Goal: Information Seeking & Learning: Compare options

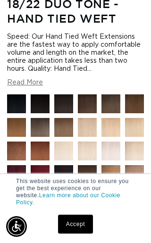
scroll to position [0, 253]
click at [137, 200] on img at bounding box center [141, 205] width 33 height 33
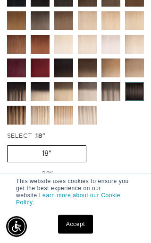
scroll to position [0, 253]
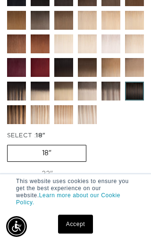
click at [114, 99] on img at bounding box center [118, 98] width 33 height 33
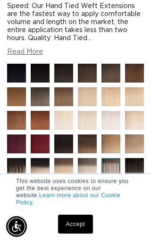
scroll to position [0, 253]
click at [69, 147] on img at bounding box center [70, 151] width 33 height 33
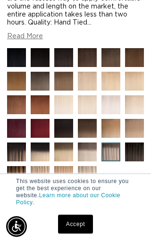
scroll to position [0, 0]
click at [67, 63] on img at bounding box center [70, 64] width 33 height 33
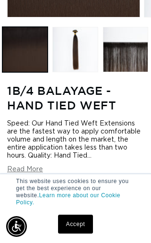
scroll to position [213, 0]
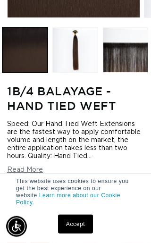
click at [134, 62] on button "Load image 3 in gallery view" at bounding box center [125, 49] width 45 height 45
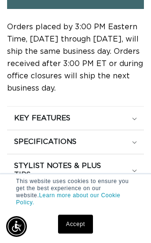
scroll to position [0, 0]
click at [136, 123] on div "SPECIFICATIONS" at bounding box center [75, 118] width 123 height 9
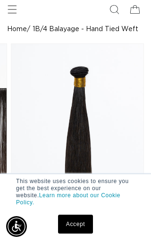
click at [26, 209] on button "Load image 2 in gallery view" at bounding box center [25, 208] width 45 height 45
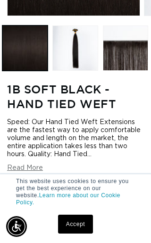
click at [131, 58] on button "Load image 3 in gallery view" at bounding box center [125, 48] width 45 height 45
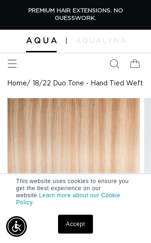
click at [10, 62] on icon "Menu" at bounding box center [12, 63] width 9 height 9
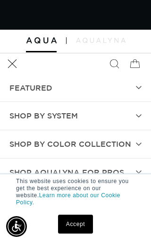
scroll to position [0, 127]
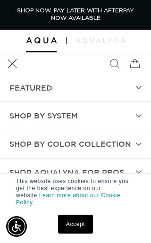
click at [139, 143] on icon at bounding box center [139, 145] width 6 height 4
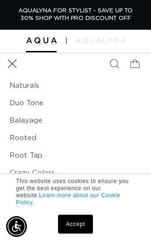
scroll to position [81, 0]
click at [36, 106] on link "Duo Tone" at bounding box center [75, 103] width 132 height 17
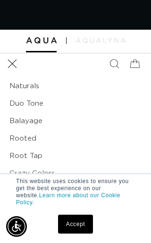
scroll to position [0, 0]
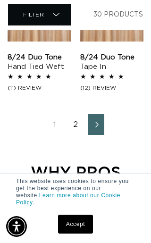
scroll to position [1432, 0]
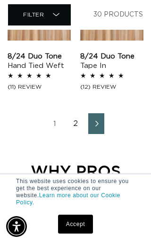
click at [80, 127] on link "2" at bounding box center [76, 123] width 16 height 21
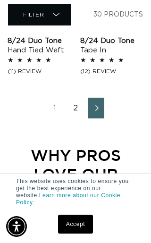
scroll to position [0, 122]
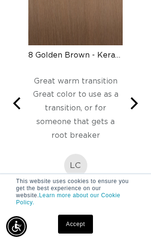
scroll to position [1601, 0]
